Goal: Task Accomplishment & Management: Manage account settings

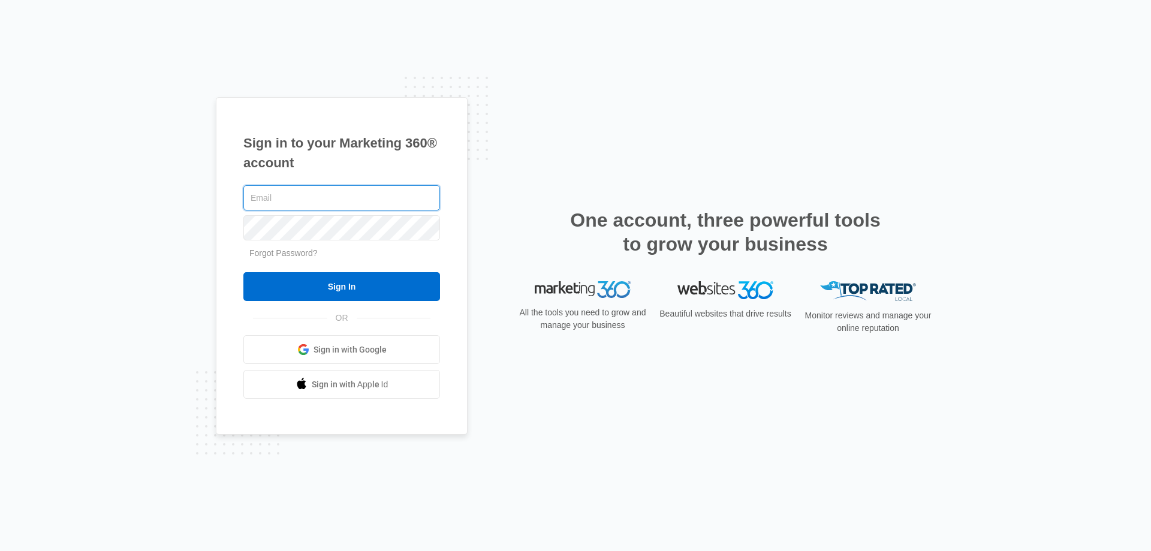
click at [372, 195] on input "text" at bounding box center [341, 197] width 197 height 25
type input "[EMAIL_ADDRESS][DOMAIN_NAME]"
click at [243, 272] on input "Sign In" at bounding box center [341, 286] width 197 height 29
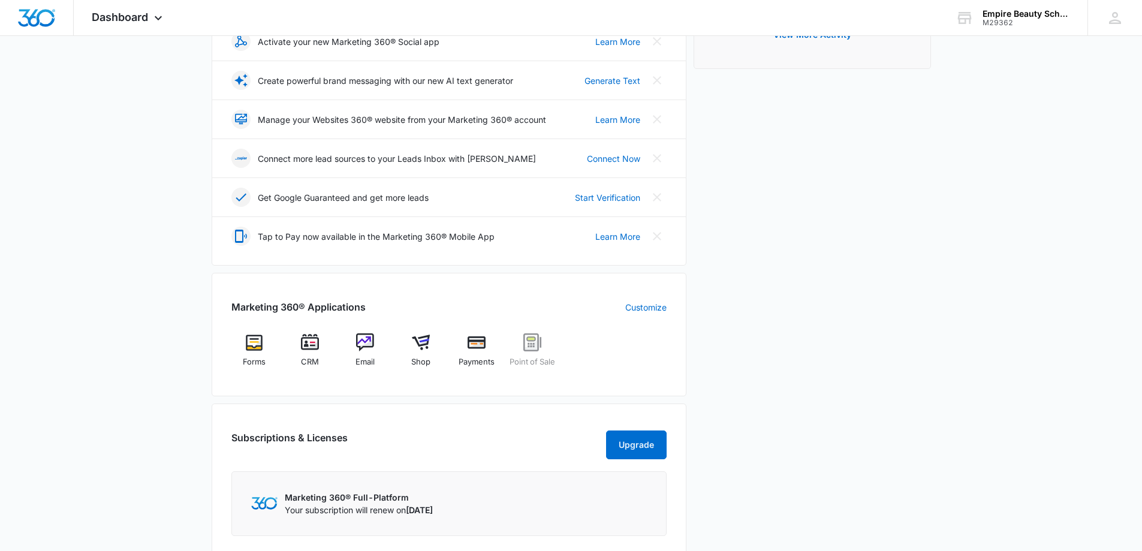
scroll to position [240, 0]
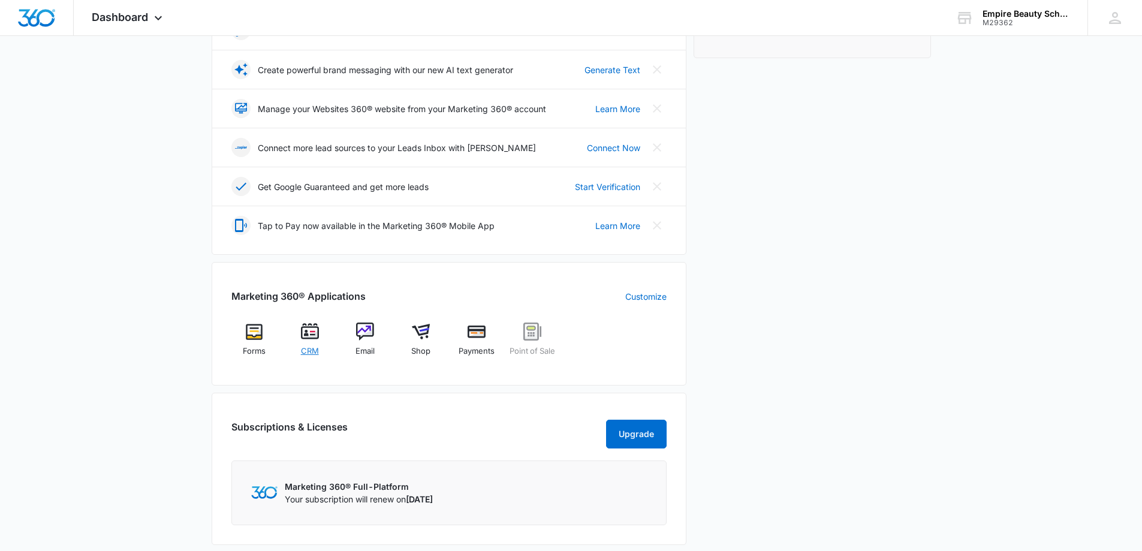
click at [312, 336] on img at bounding box center [310, 332] width 18 height 18
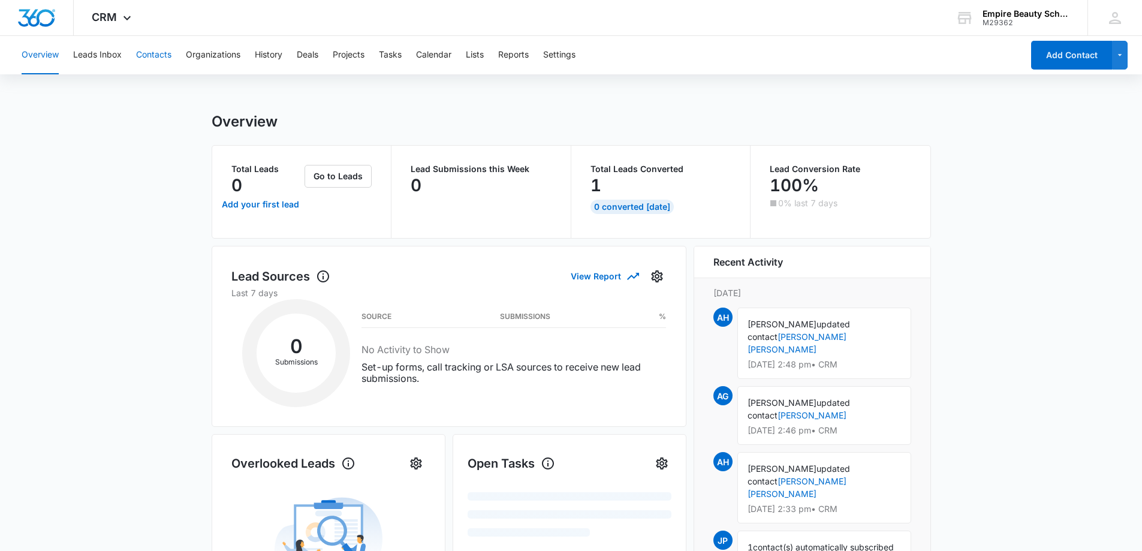
click at [162, 58] on button "Contacts" at bounding box center [153, 55] width 35 height 38
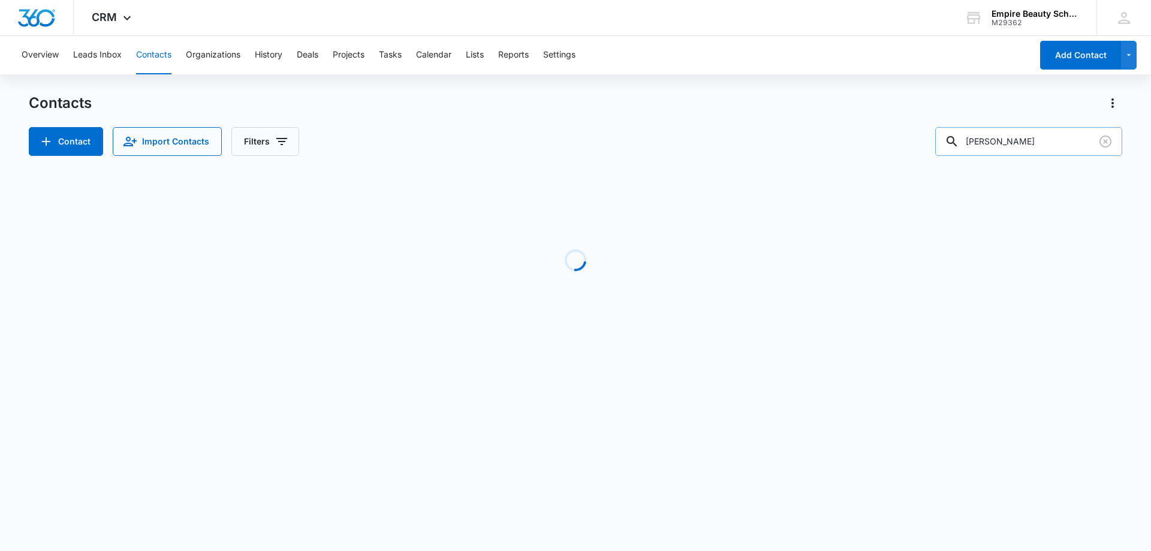
click at [1014, 142] on input "[PERSON_NAME]" at bounding box center [1028, 141] width 187 height 29
type input "[PERSON_NAME]"
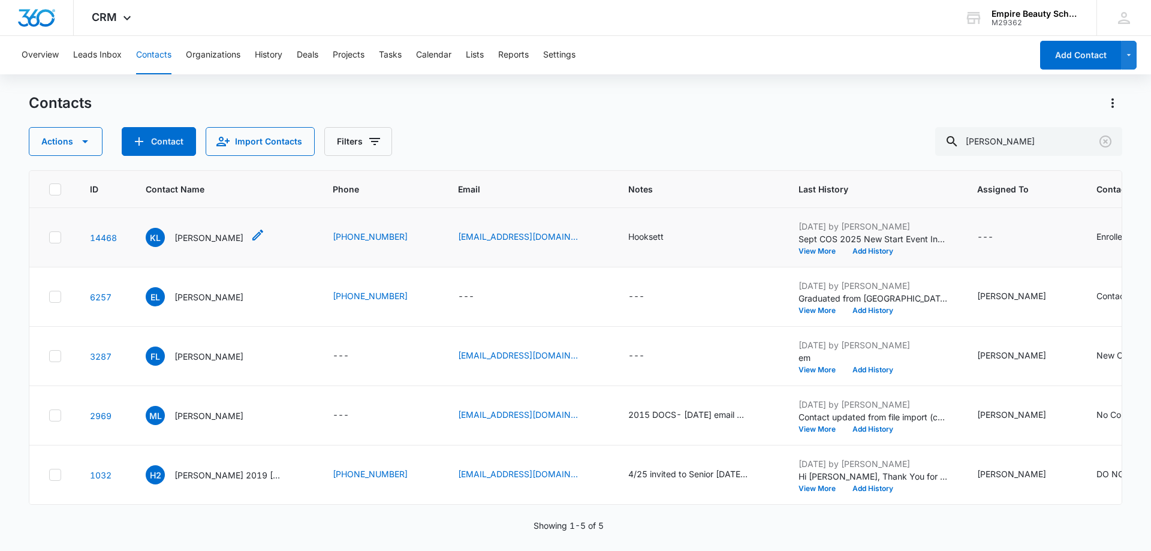
click at [206, 232] on p "[PERSON_NAME]" at bounding box center [208, 237] width 69 height 13
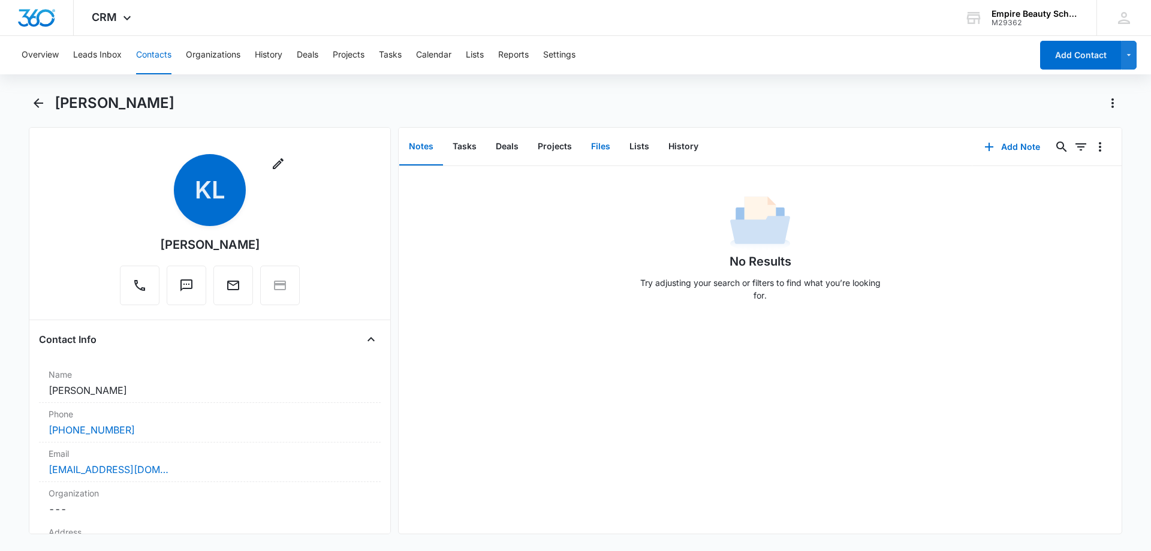
click at [595, 146] on button "Files" at bounding box center [601, 146] width 38 height 37
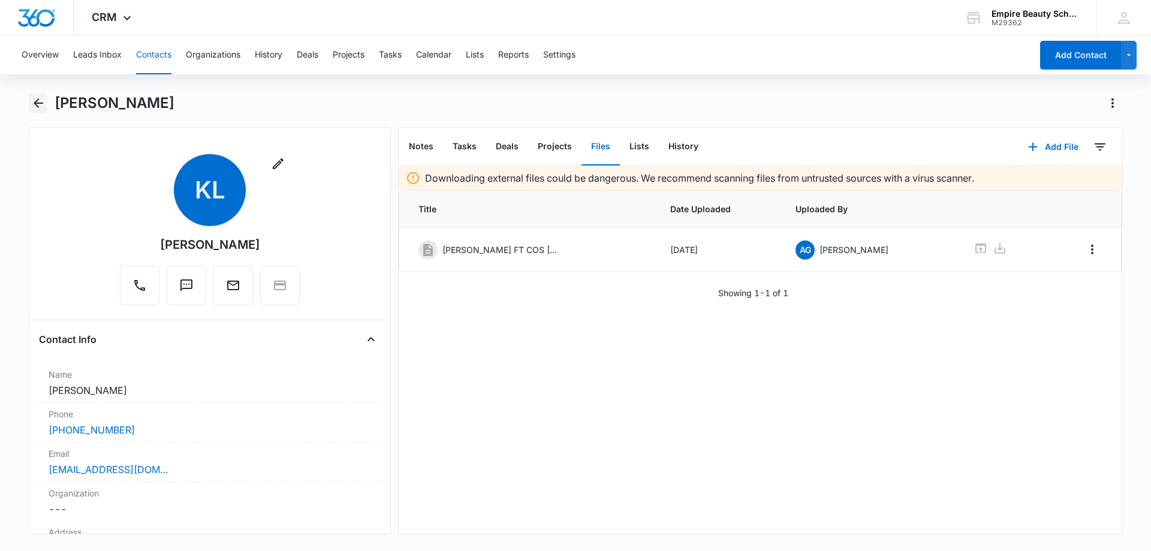
drag, startPoint x: 22, startPoint y: 106, endPoint x: 31, endPoint y: 104, distance: 9.3
click at [23, 106] on main "[PERSON_NAME] Remove KL [PERSON_NAME] Contact Info Name Cancel Save Changes [PE…" at bounding box center [575, 321] width 1151 height 455
click at [37, 103] on icon "Back" at bounding box center [39, 103] width 10 height 10
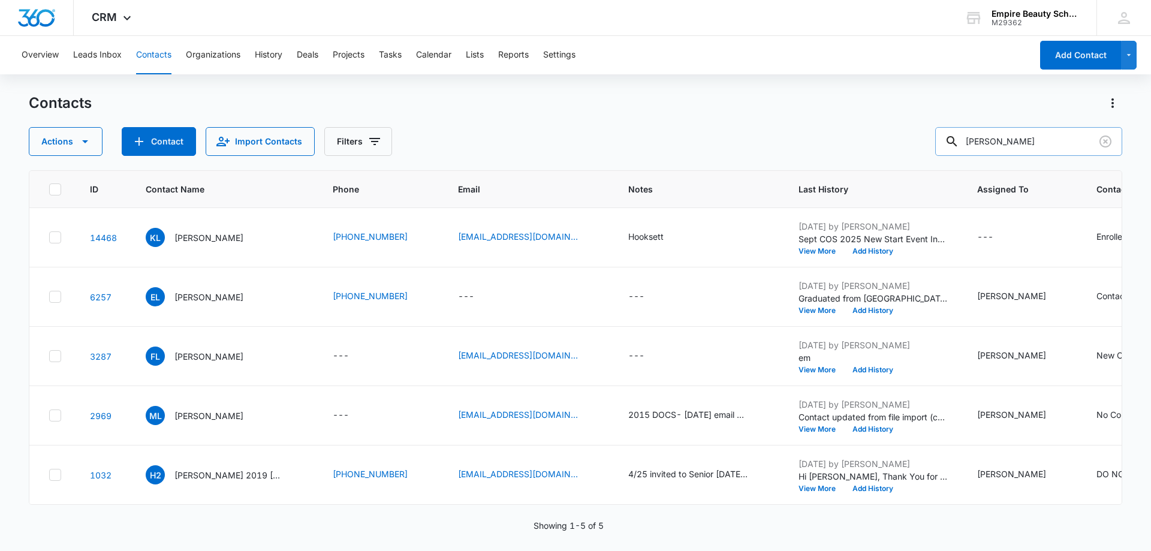
click at [1035, 139] on input "[PERSON_NAME]" at bounding box center [1028, 141] width 187 height 29
type input "[MEDICAL_DATA]"
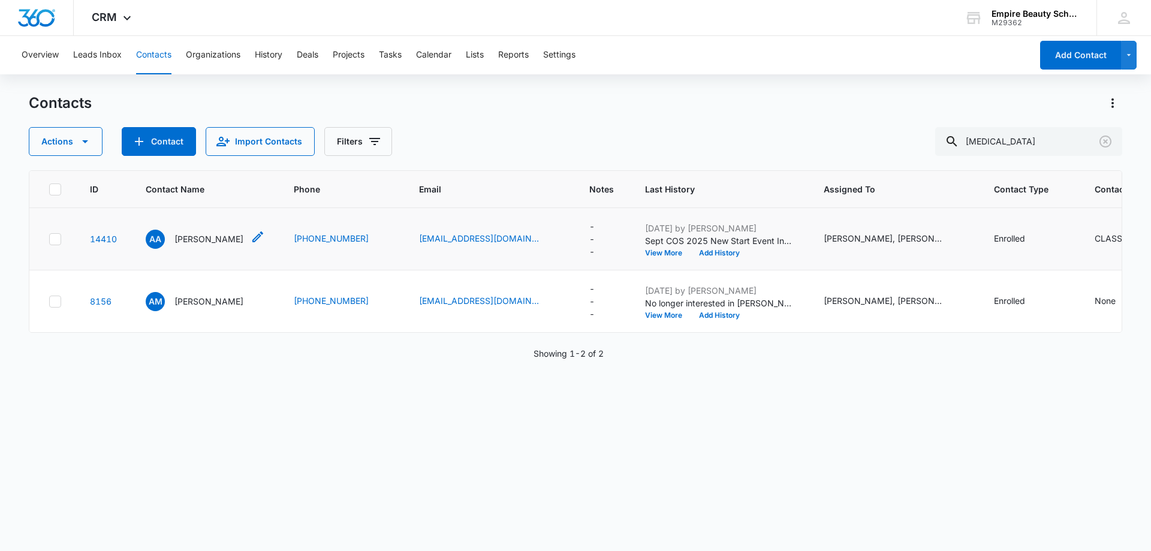
click at [217, 239] on p "[PERSON_NAME]" at bounding box center [208, 239] width 69 height 13
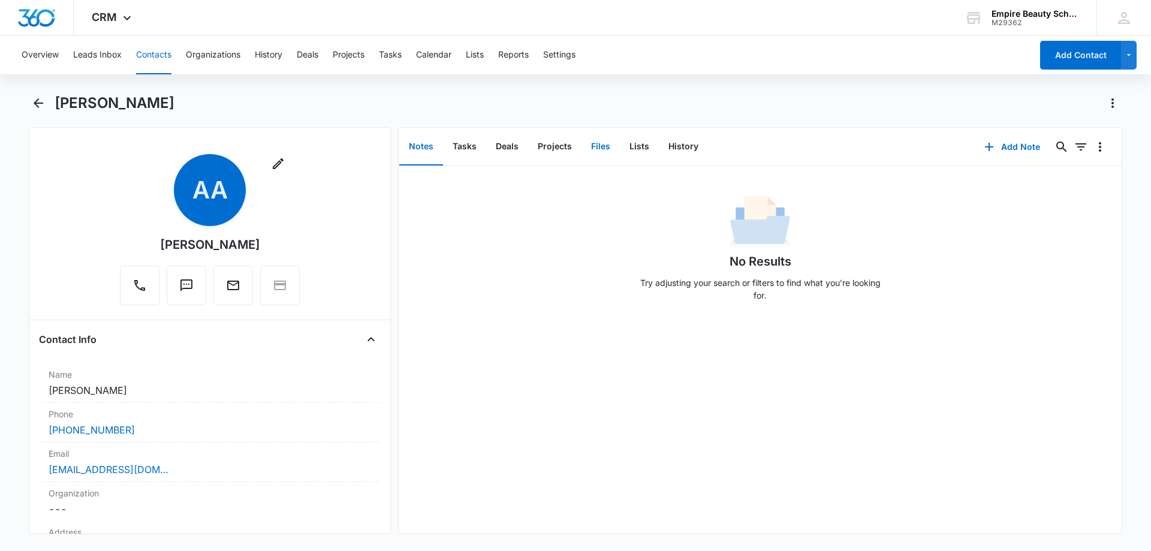
click at [599, 145] on button "Files" at bounding box center [601, 146] width 38 height 37
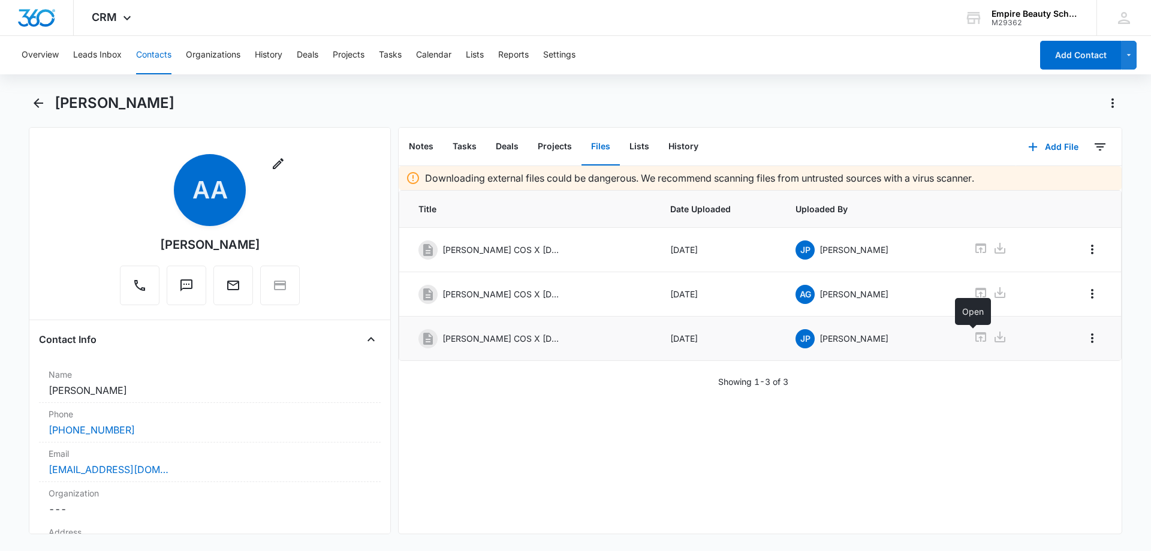
click at [974, 339] on icon at bounding box center [981, 337] width 14 height 14
click at [976, 290] on icon at bounding box center [981, 293] width 11 height 10
